Goal: Go to known website: Go to known website

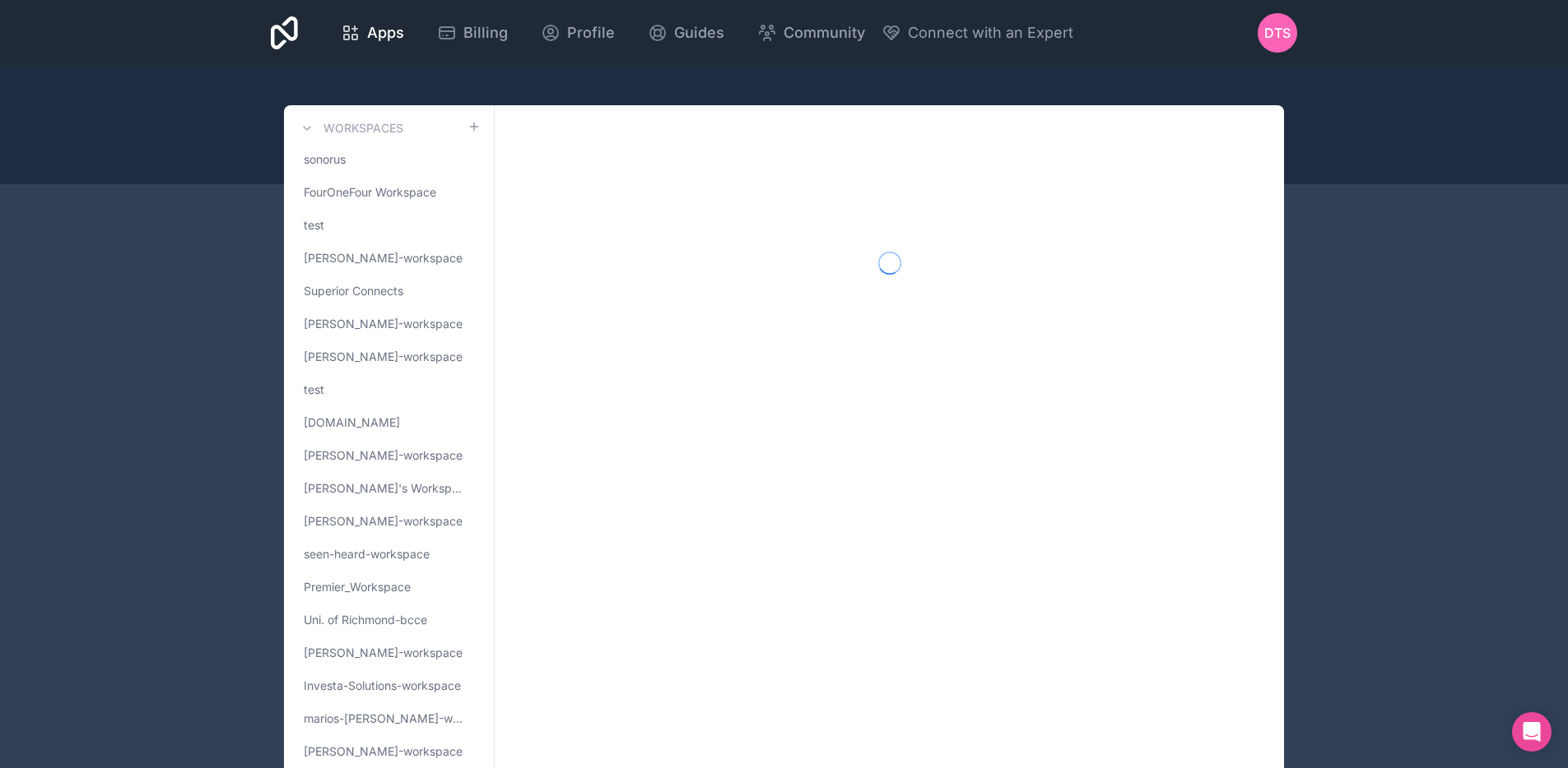
click at [399, 448] on span "[PERSON_NAME]-workspace" at bounding box center [383, 455] width 159 height 16
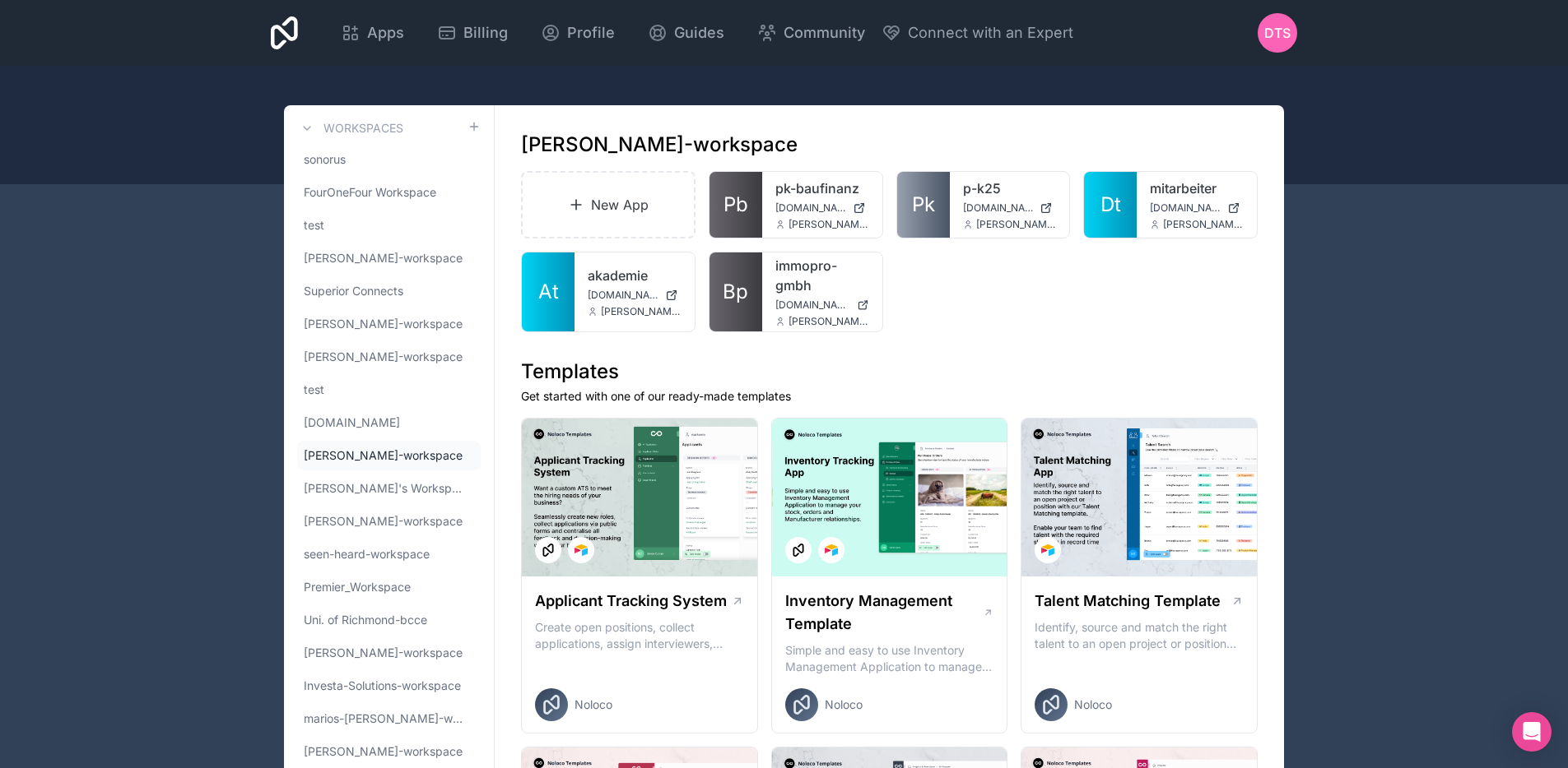
click at [0, 0] on div at bounding box center [0, 0] width 0 height 0
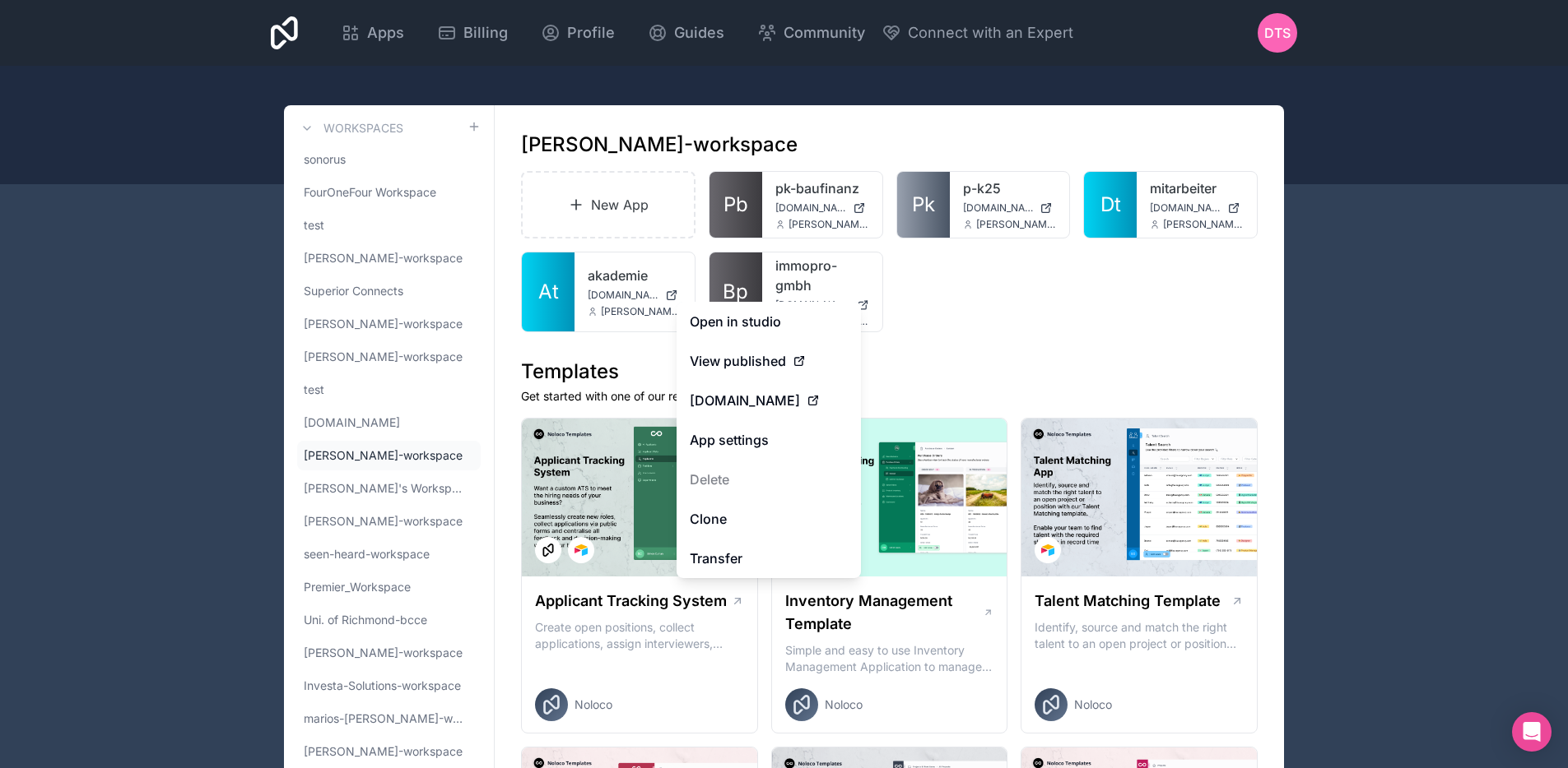
click at [786, 315] on link "Open in studio" at bounding box center [768, 322] width 184 height 40
